Goal: Task Accomplishment & Management: Use online tool/utility

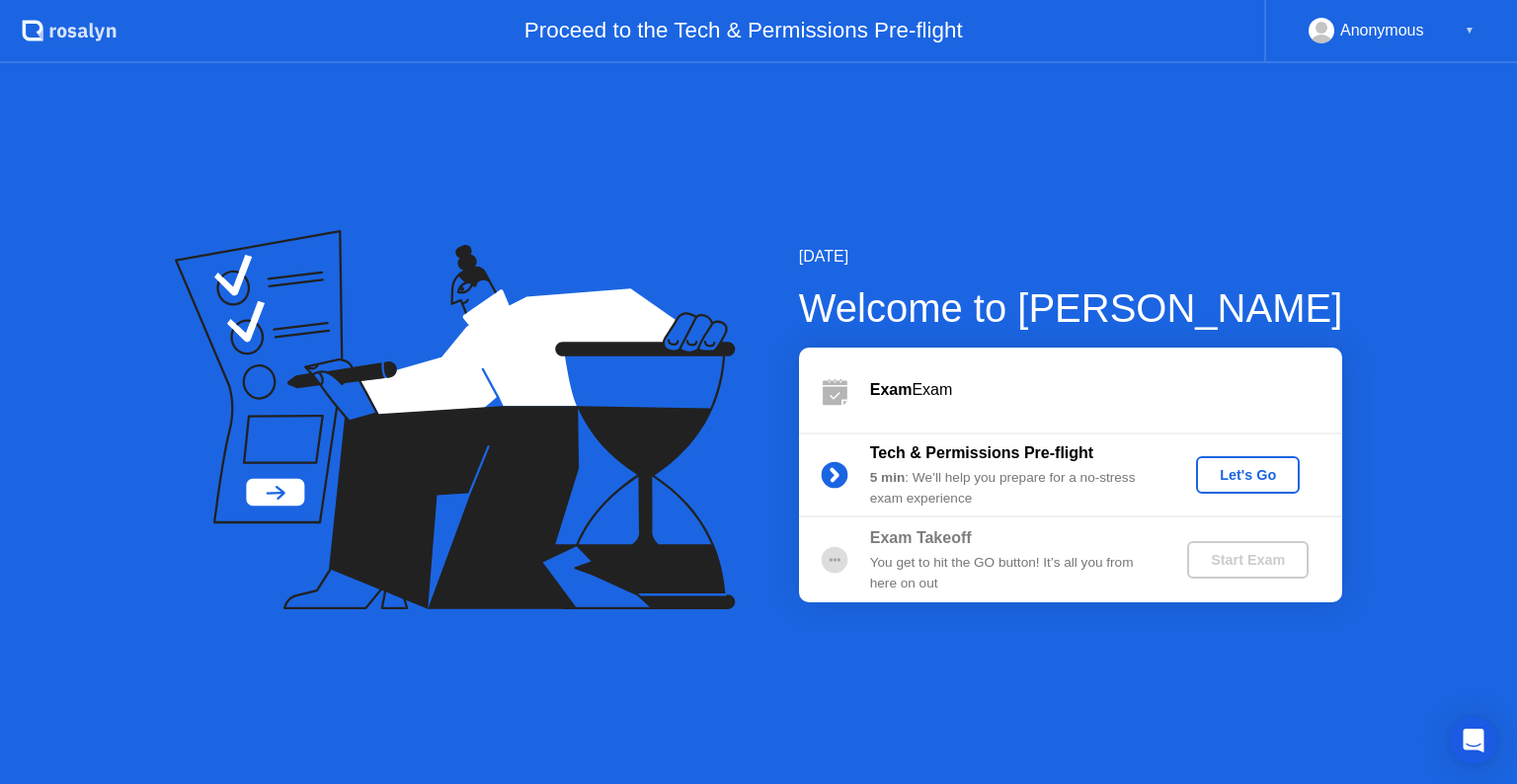
drag, startPoint x: 1266, startPoint y: 583, endPoint x: 1280, endPoint y: 569, distance: 19.8
click at [1267, 582] on div "Exam Takeoff You get to hit the GO button! It’s all you from here on out Start …" at bounding box center [1071, 560] width 543 height 85
click at [1280, 568] on div "Start Exam" at bounding box center [1249, 560] width 106 height 16
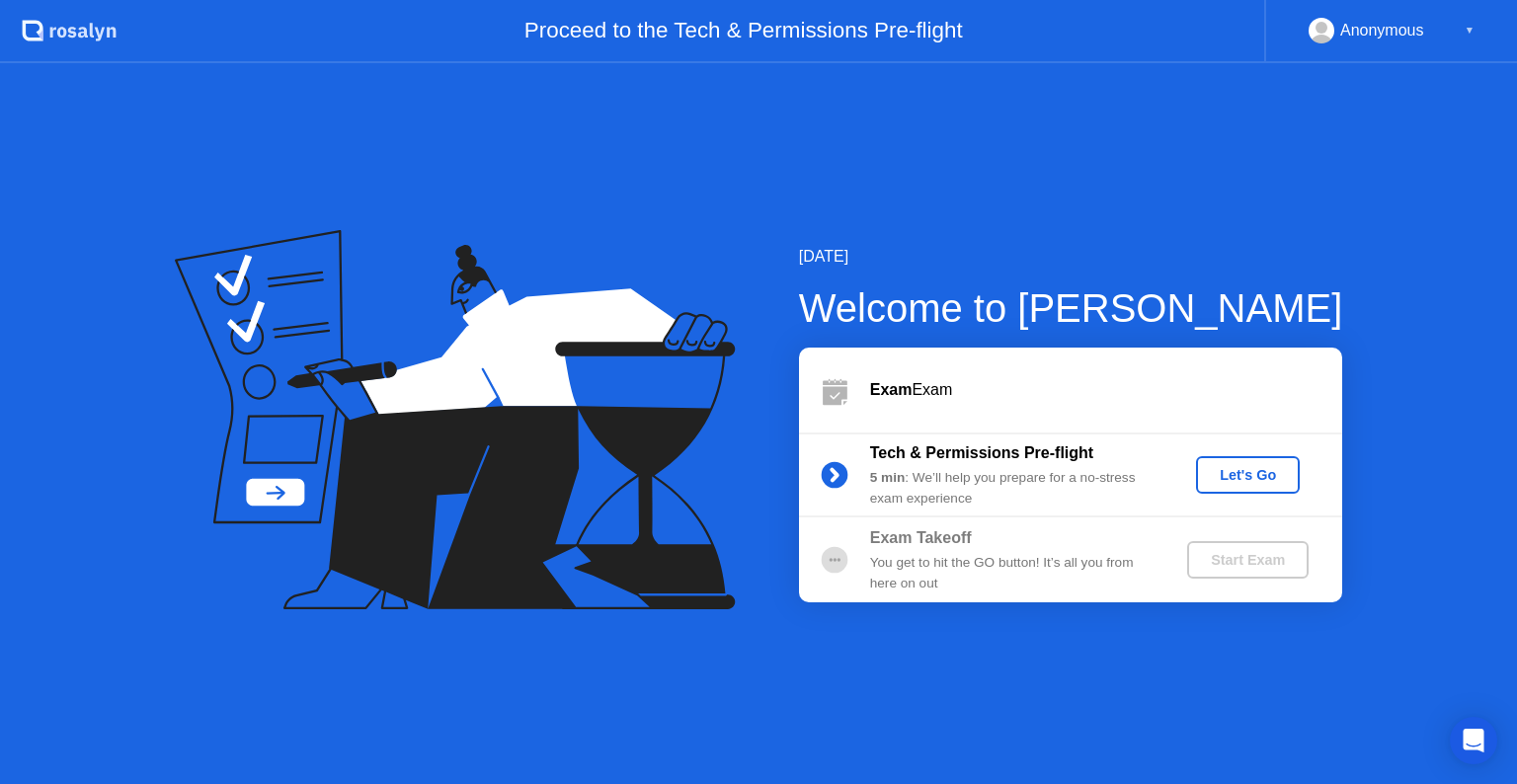
click at [1280, 568] on div "Start Exam" at bounding box center [1249, 560] width 106 height 16
click at [1248, 479] on div "Let's Go" at bounding box center [1249, 475] width 88 height 16
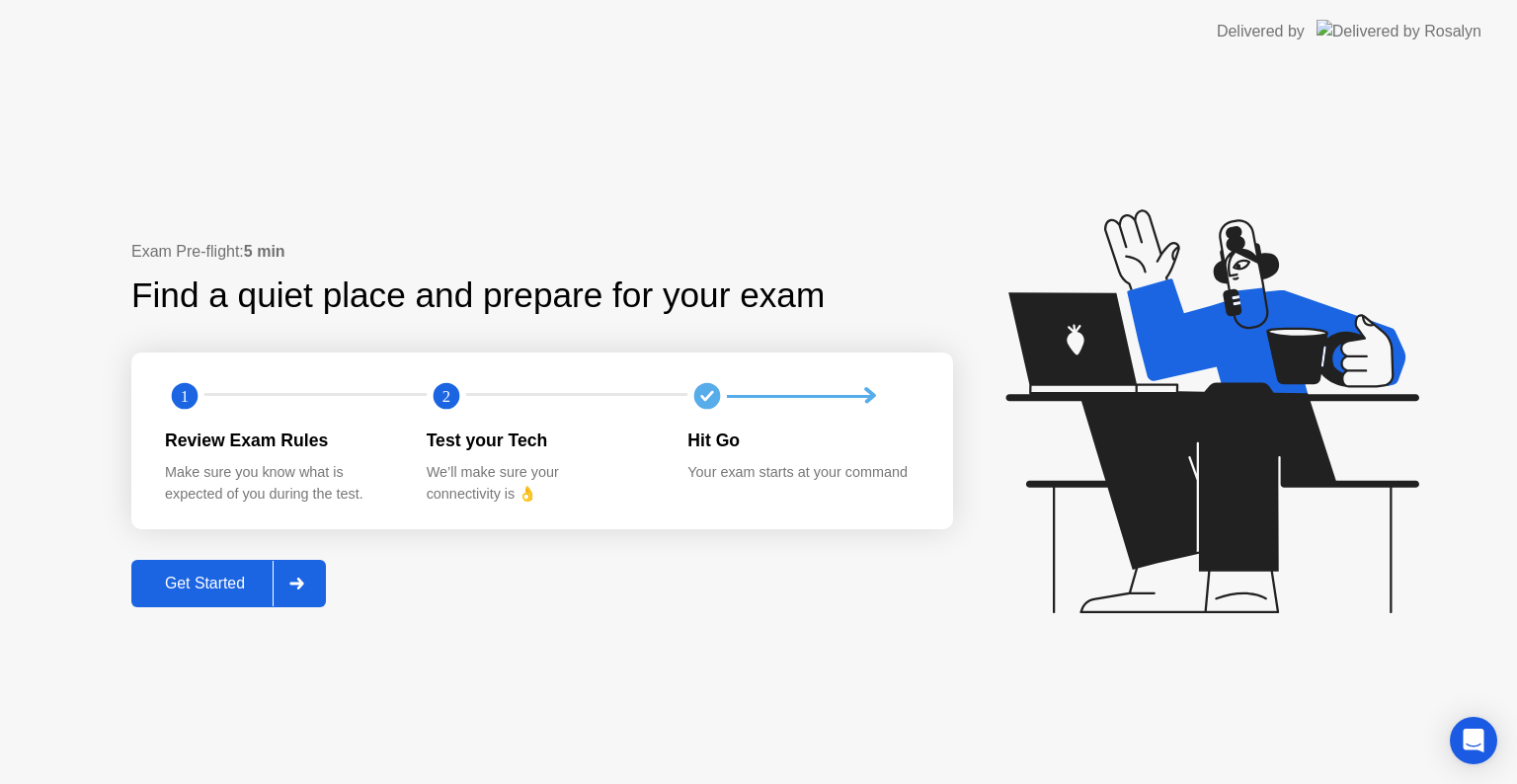
click at [214, 595] on button "Get Started" at bounding box center [229, 584] width 195 height 48
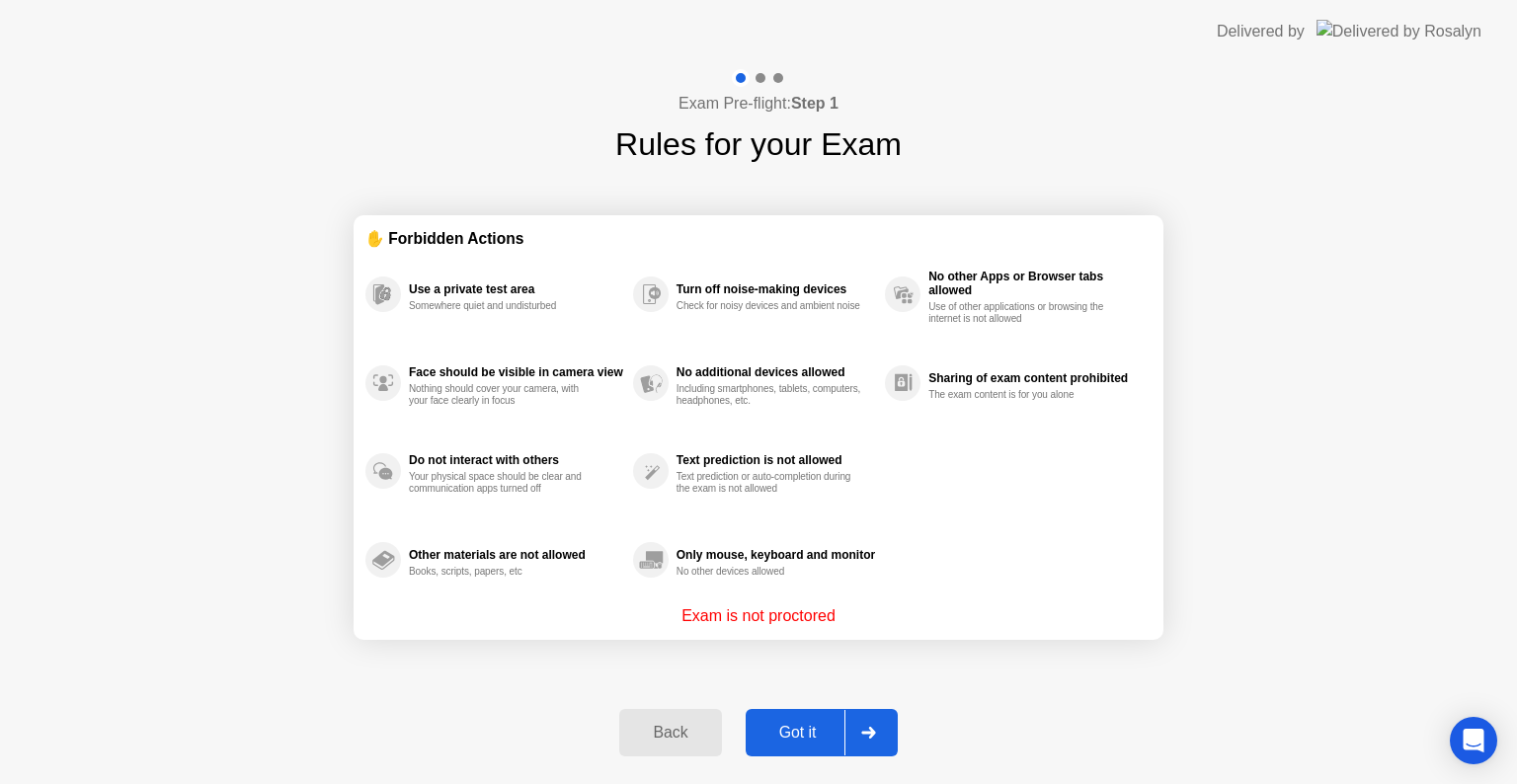
click at [792, 737] on div "Got it" at bounding box center [797, 733] width 93 height 18
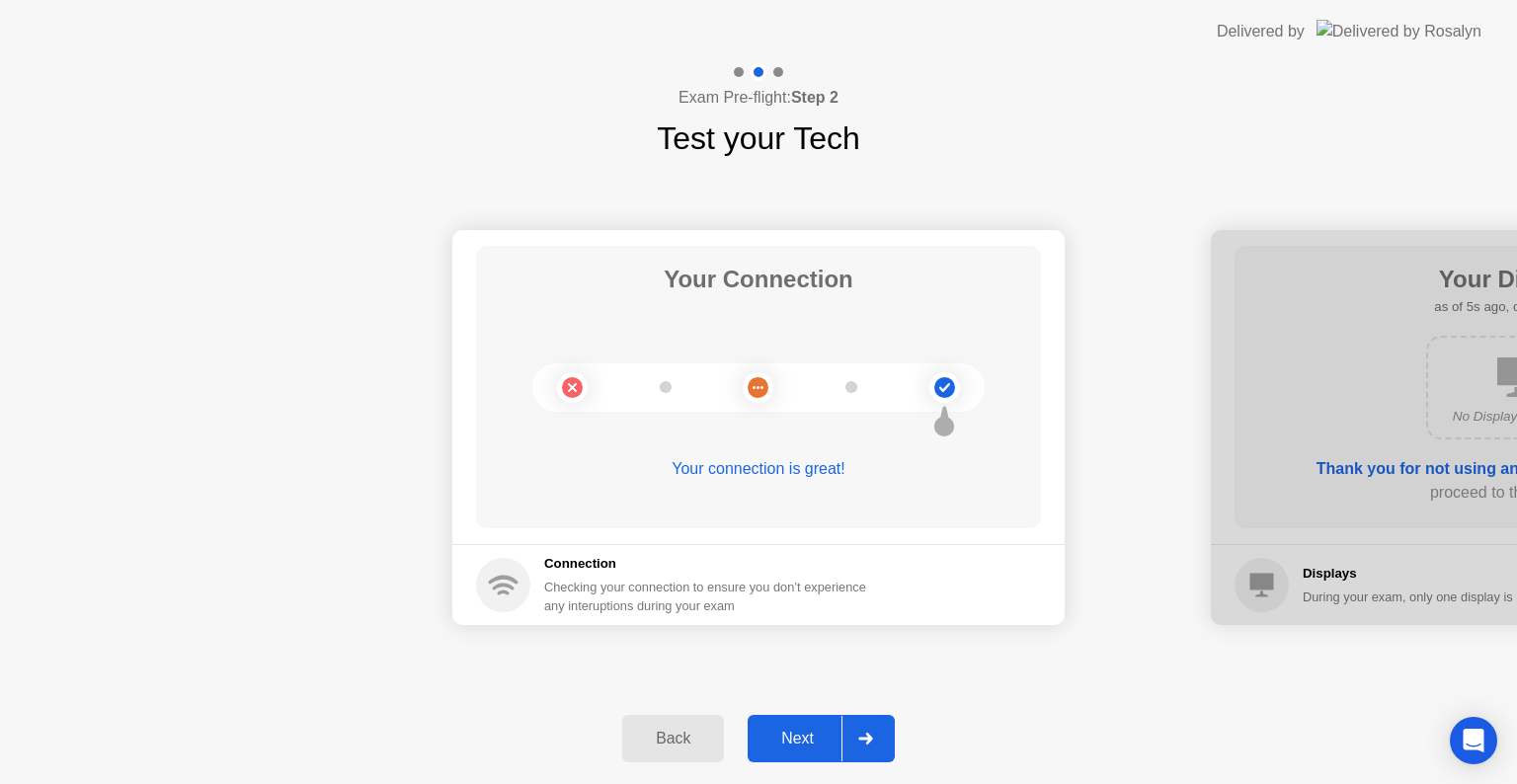
click at [800, 752] on button "Next" at bounding box center [820, 739] width 147 height 48
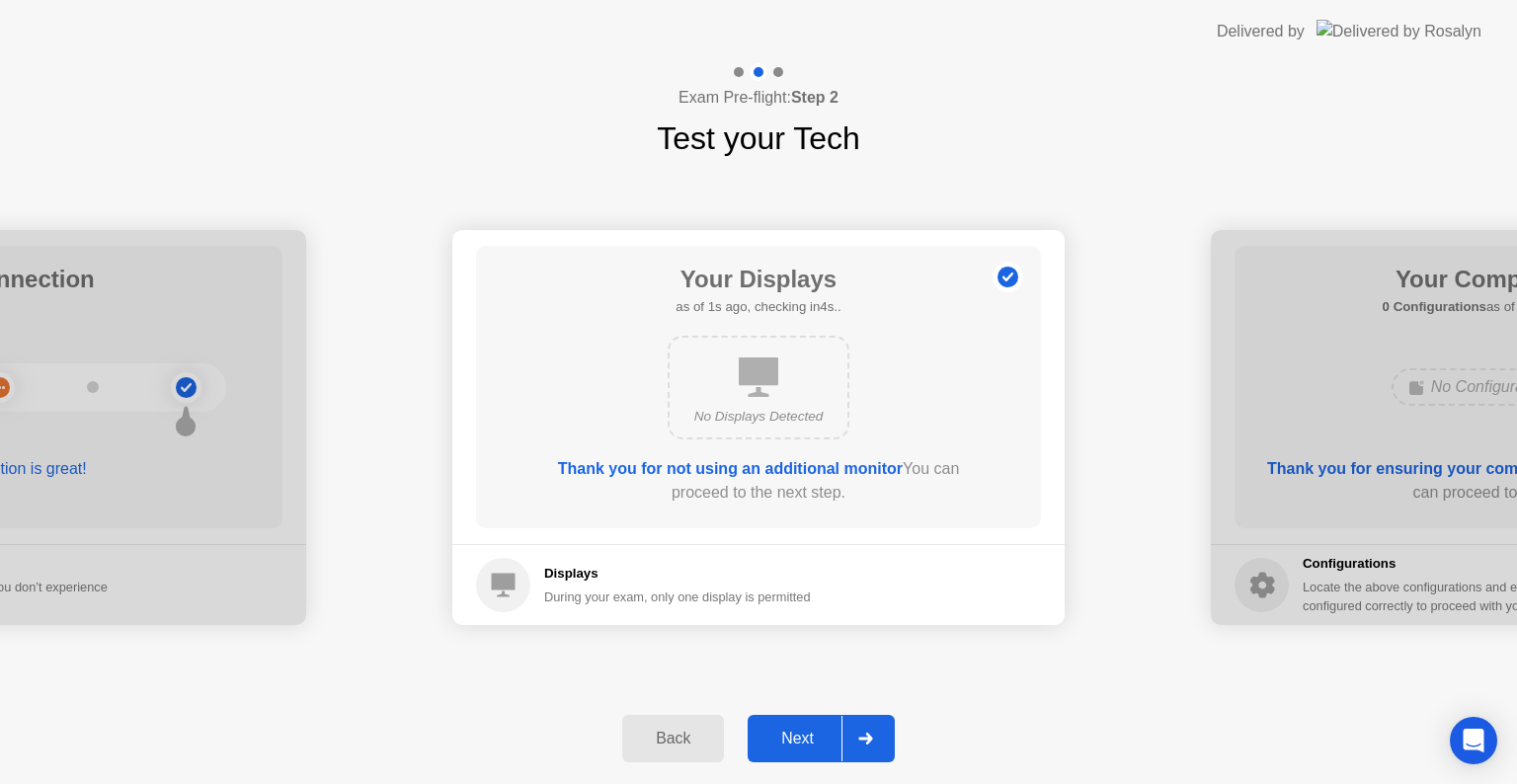
click at [797, 740] on div "Next" at bounding box center [797, 739] width 88 height 18
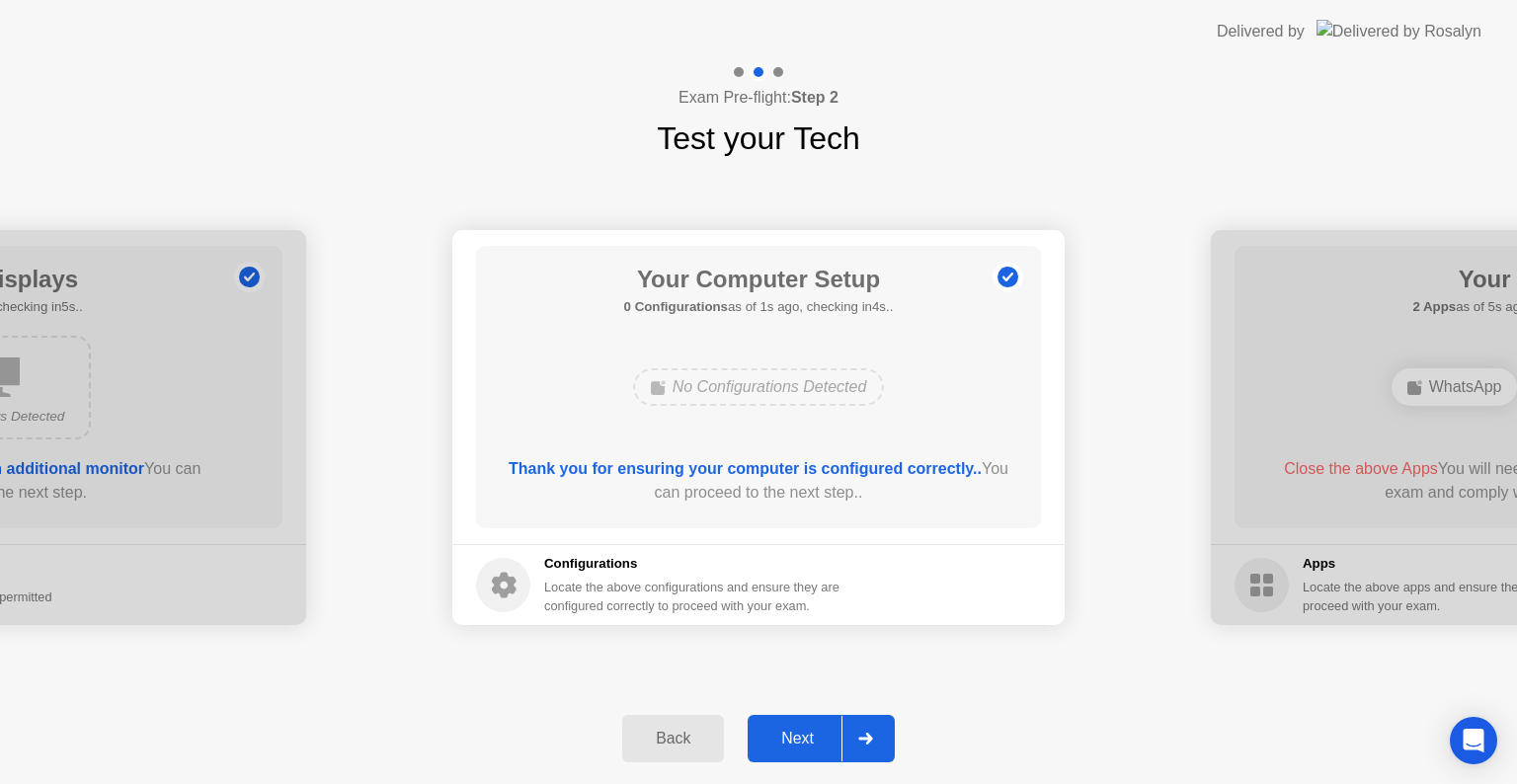
click at [812, 736] on div "Next" at bounding box center [797, 739] width 88 height 18
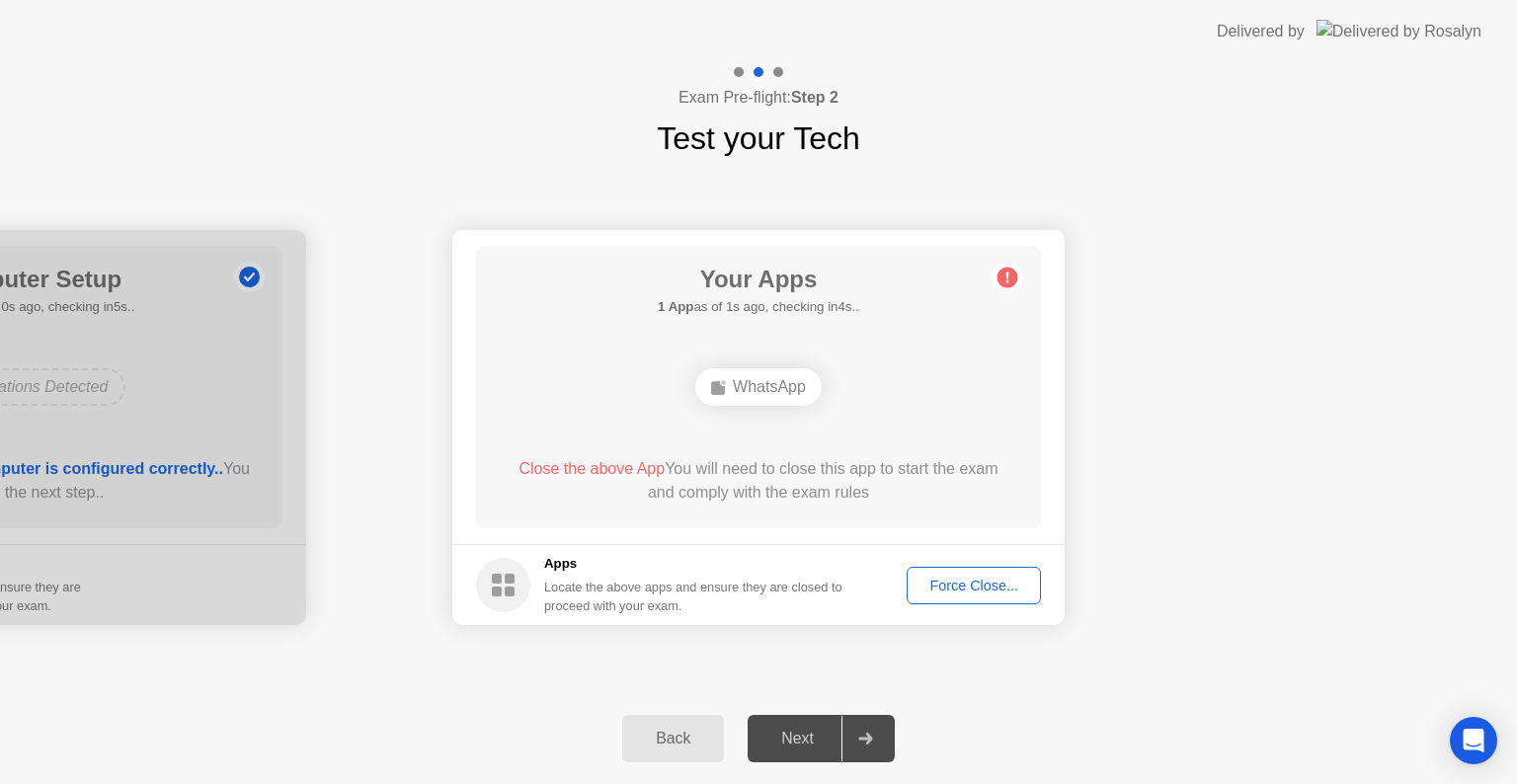
click at [969, 588] on div "Force Close..." at bounding box center [974, 586] width 121 height 16
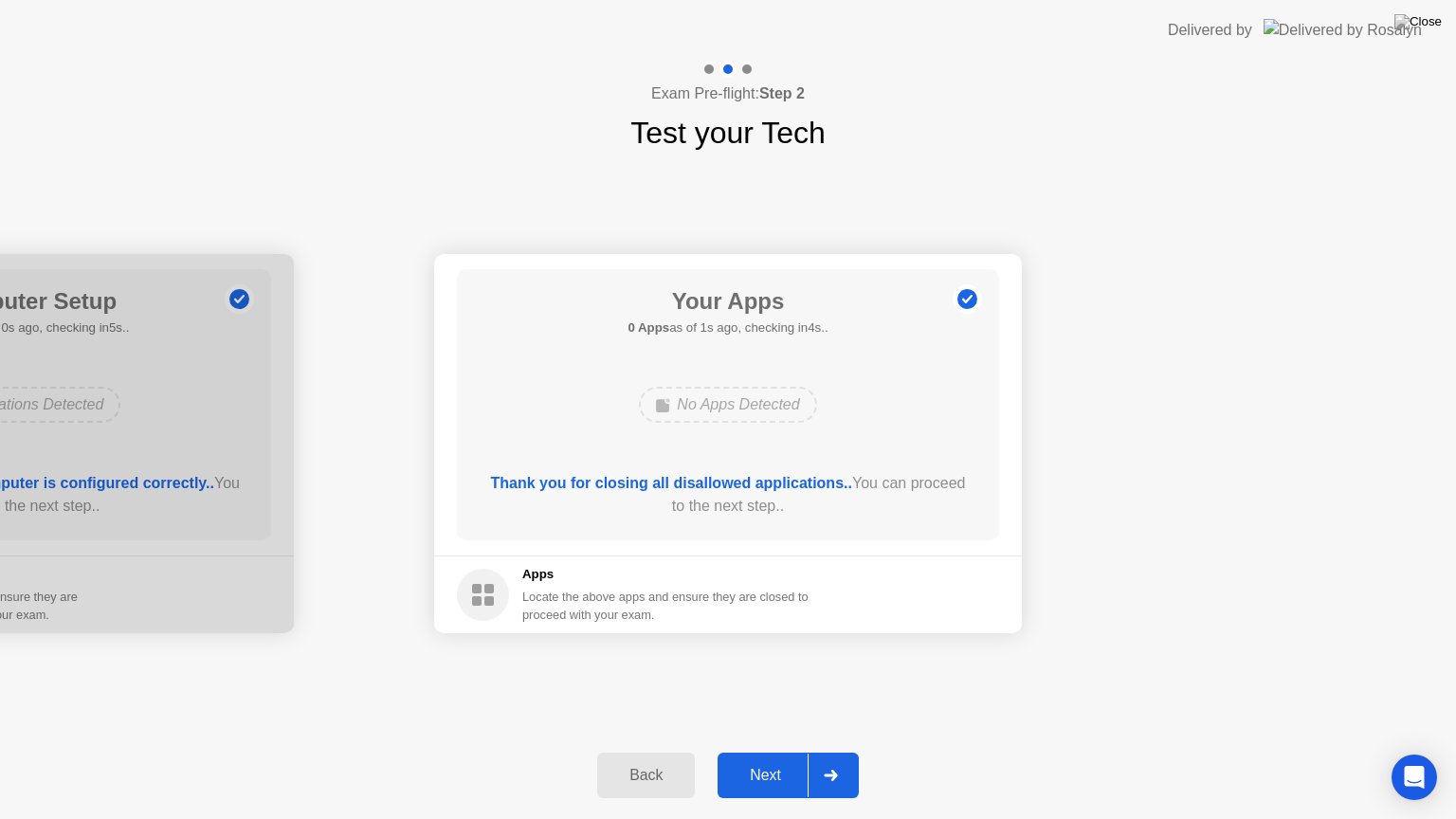
click at [780, 752] on div "Next" at bounding box center [765, 776] width 84 height 17
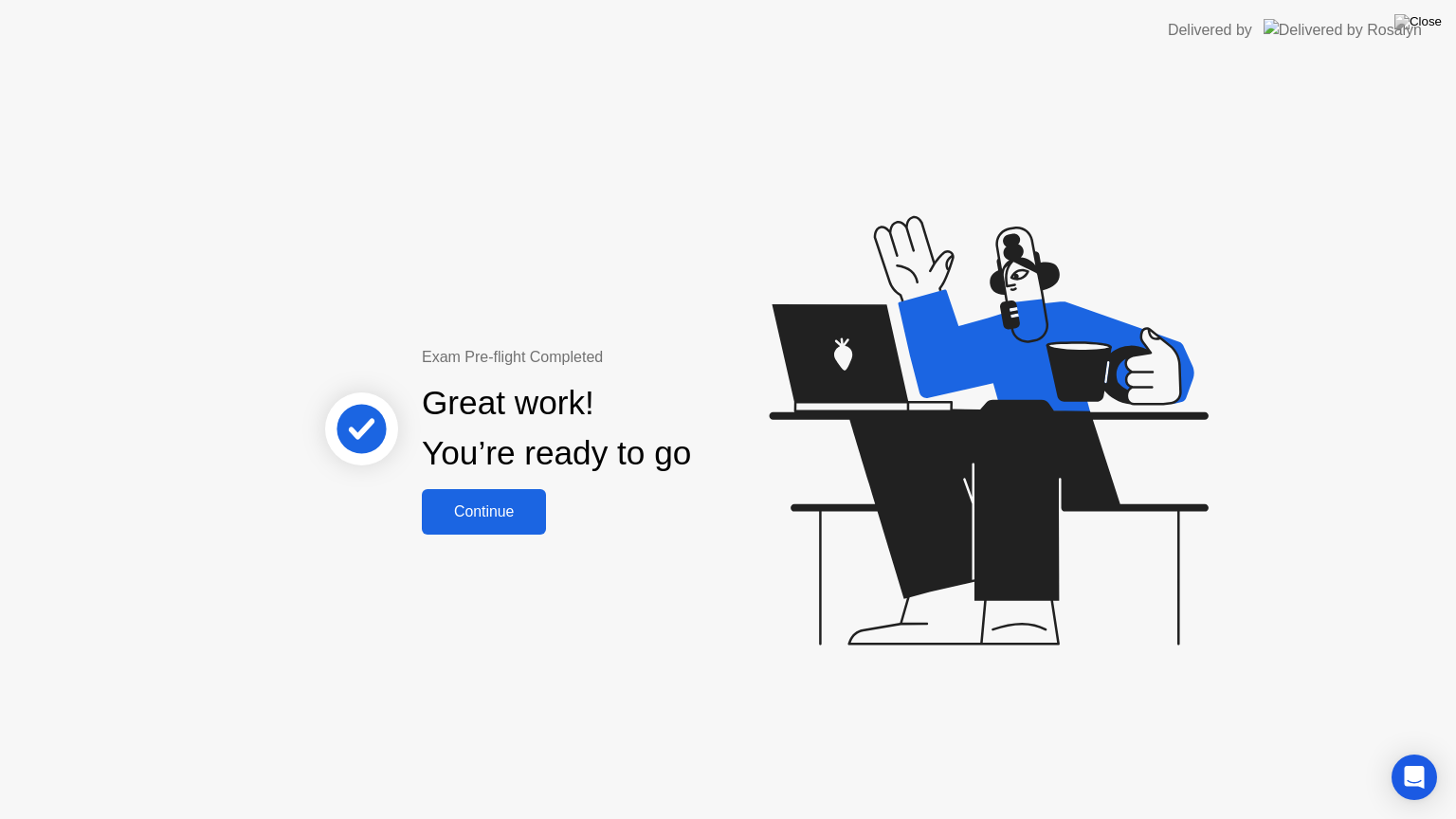
click at [519, 515] on div "Continue" at bounding box center [484, 512] width 113 height 17
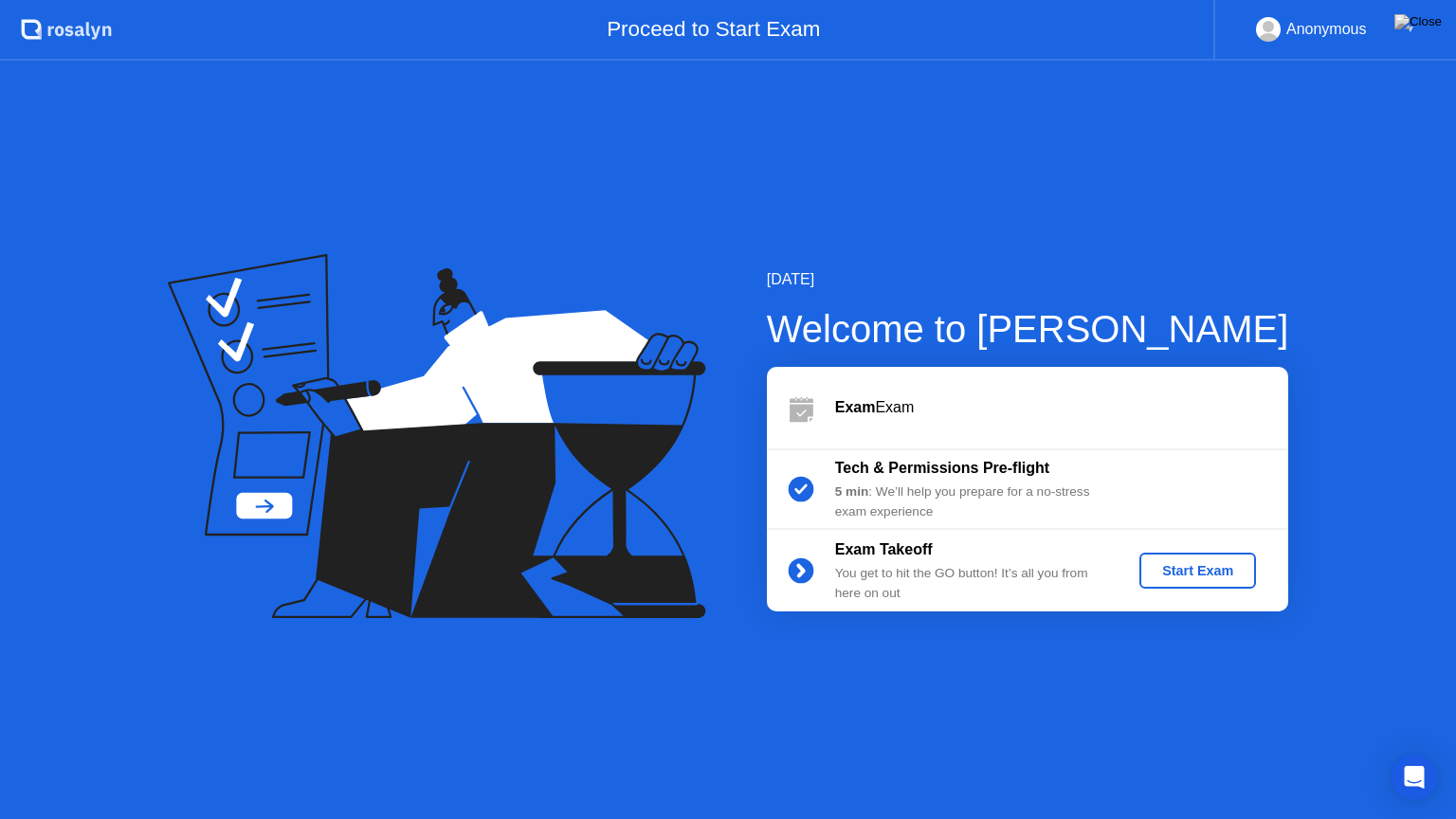
click at [1193, 579] on div "Start Exam" at bounding box center [1198, 571] width 102 height 15
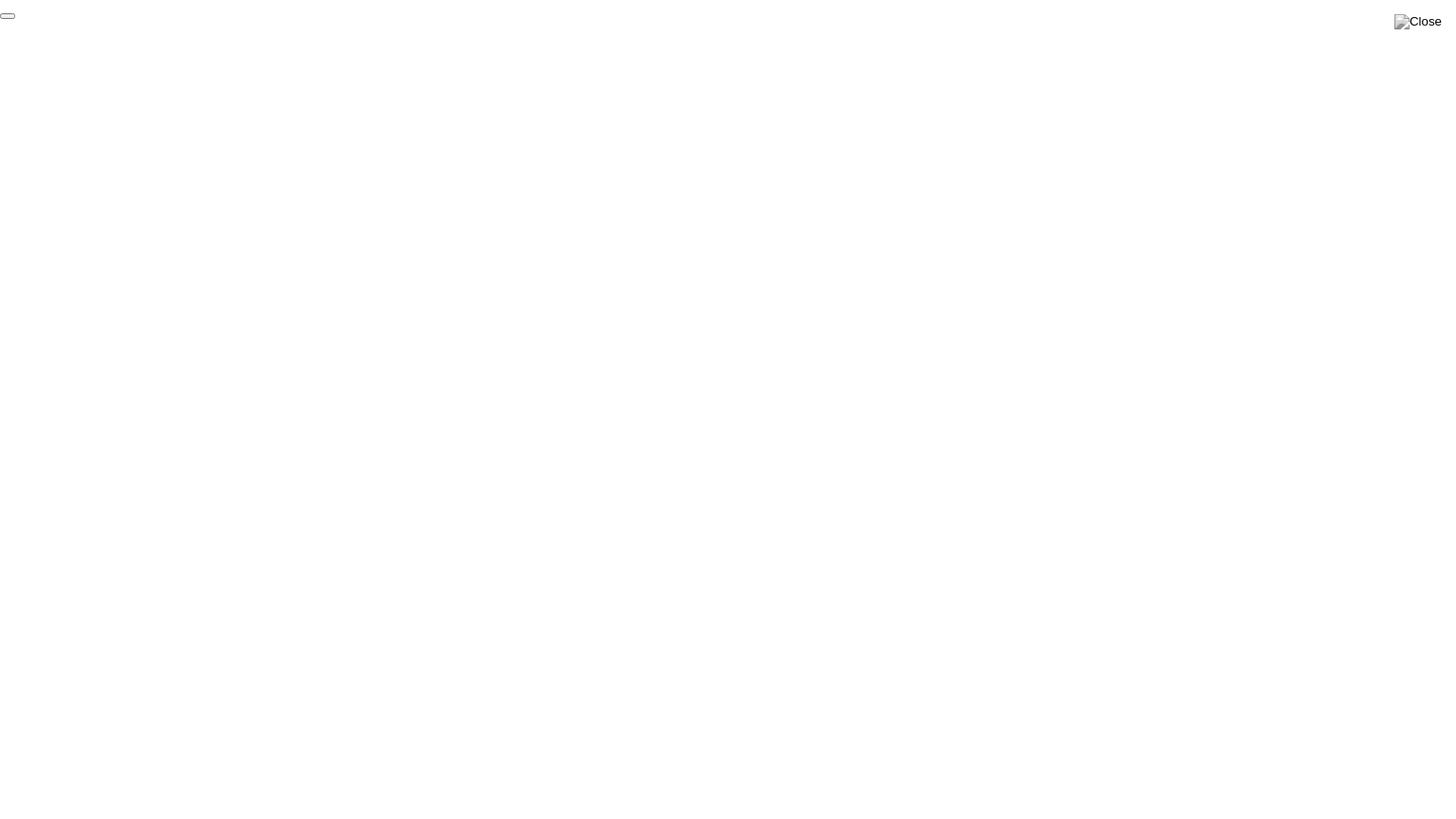
click div "End Proctoring Session"
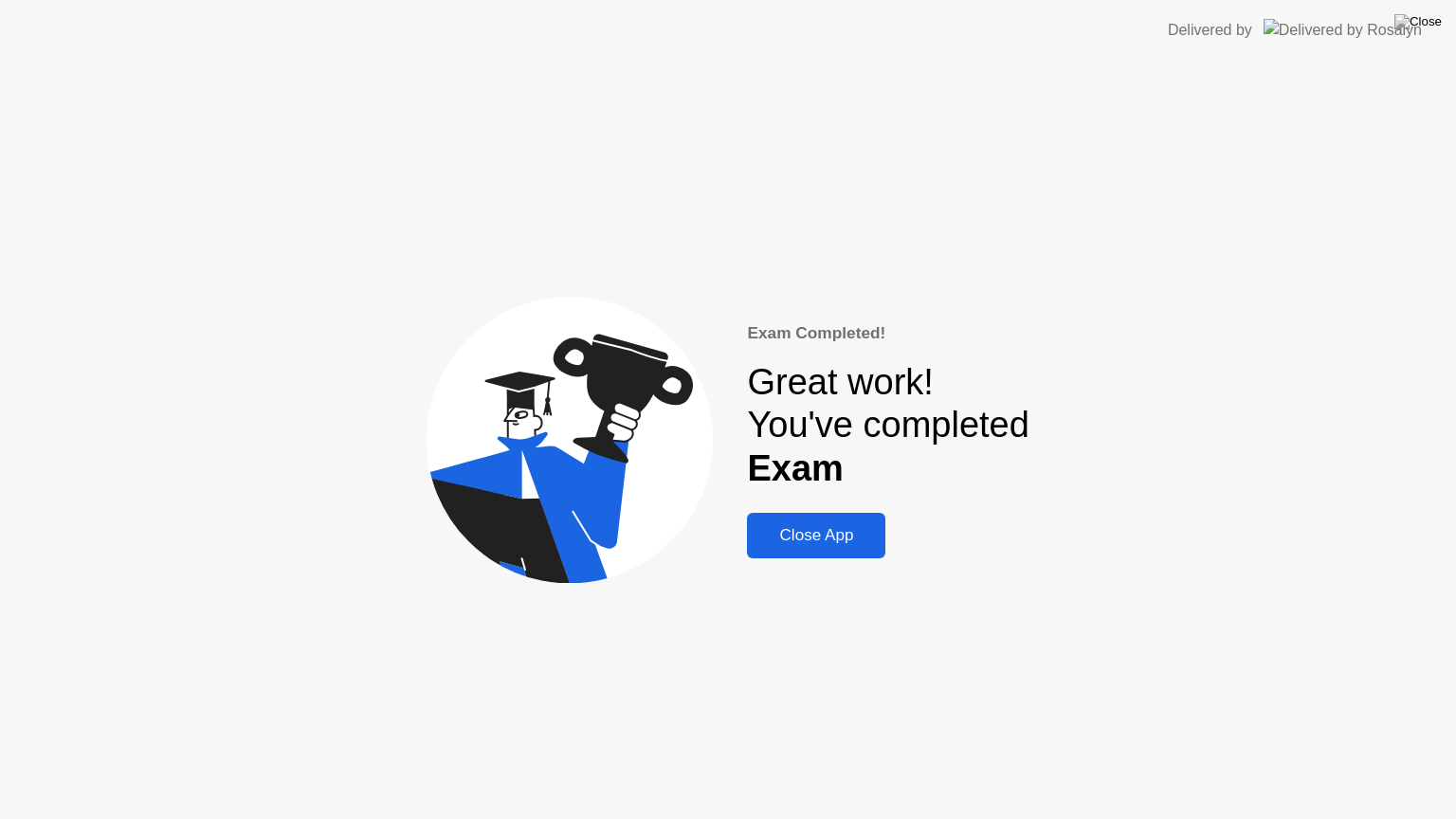
click at [856, 539] on div "Close App" at bounding box center [816, 535] width 127 height 19
